Goal: Task Accomplishment & Management: Manage account settings

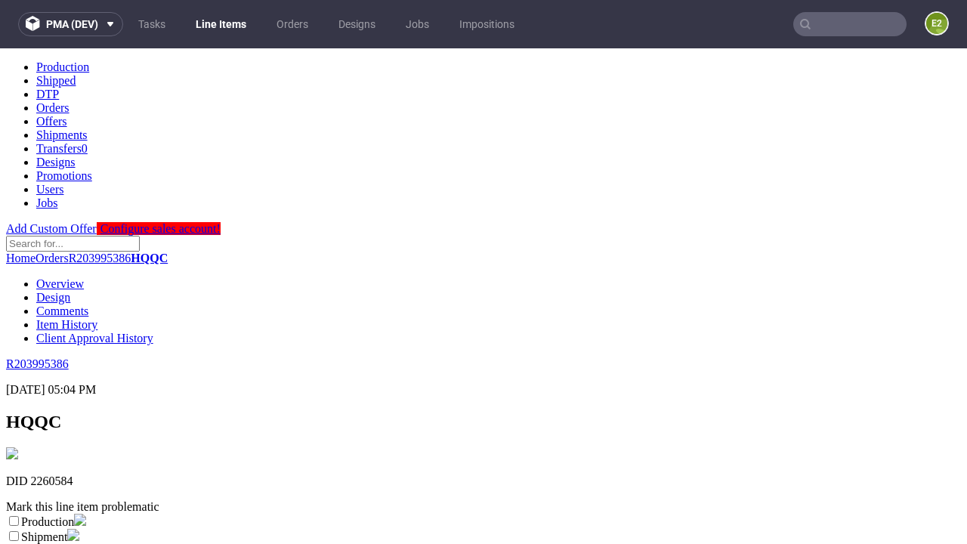
scroll to position [266, 0]
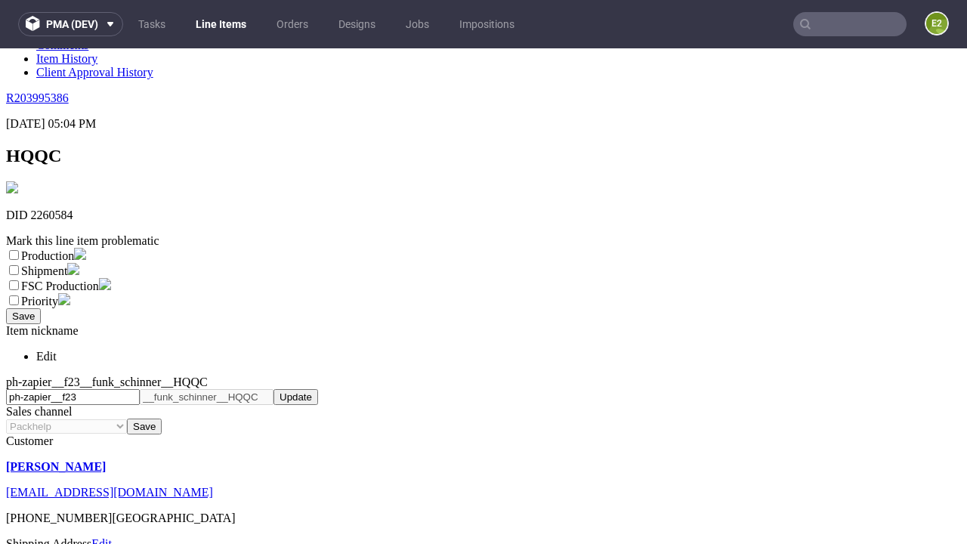
select select "dtp_ca_needed"
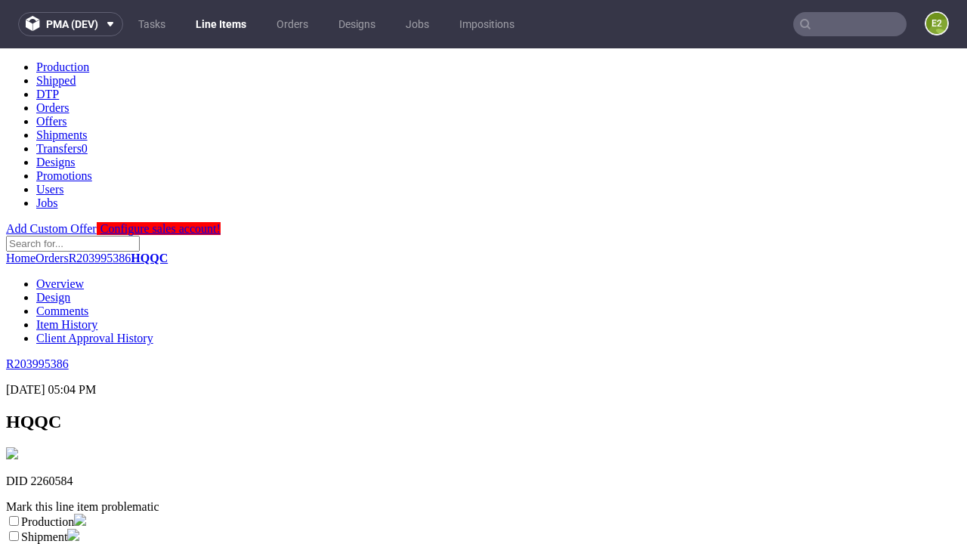
scroll to position [0, 0]
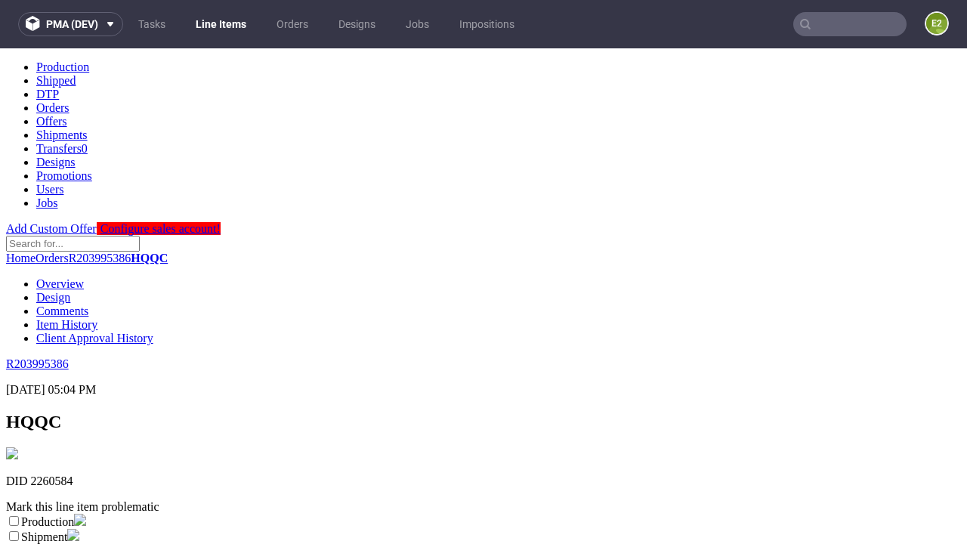
checkbox input "true"
